Goal: Navigation & Orientation: Find specific page/section

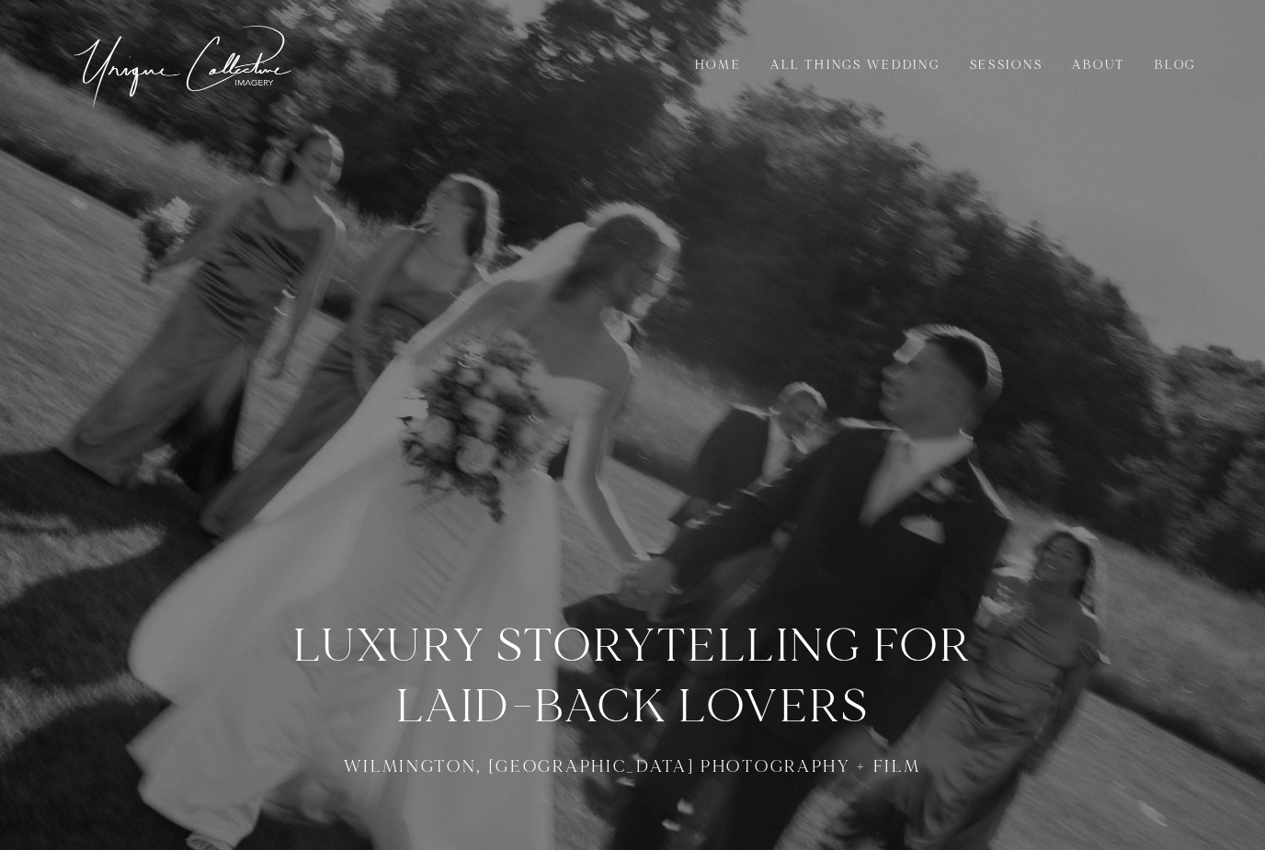
click at [995, 68] on link "Sessions" at bounding box center [1006, 65] width 94 height 20
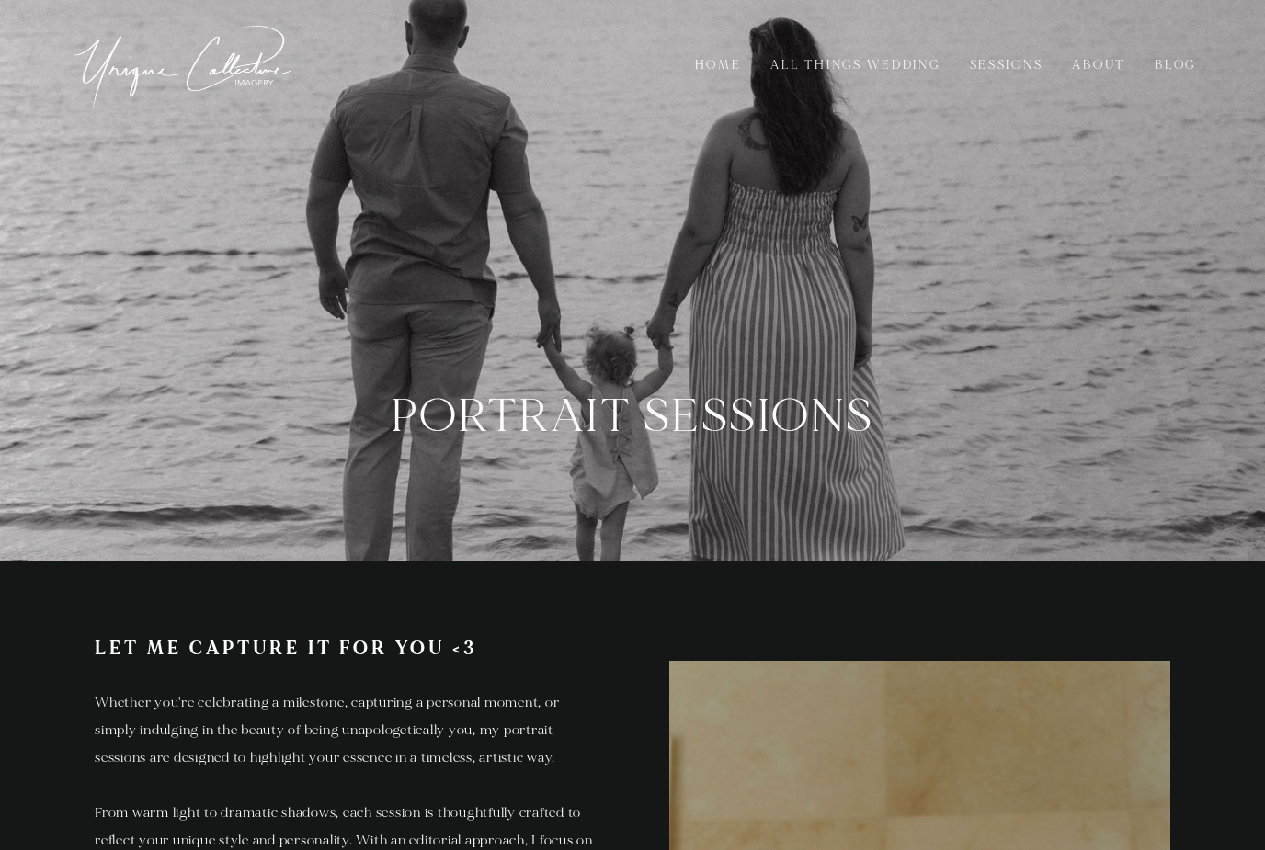
click at [887, 67] on link "All Things Wedding" at bounding box center [854, 65] width 189 height 20
